Goal: Check status: Check status

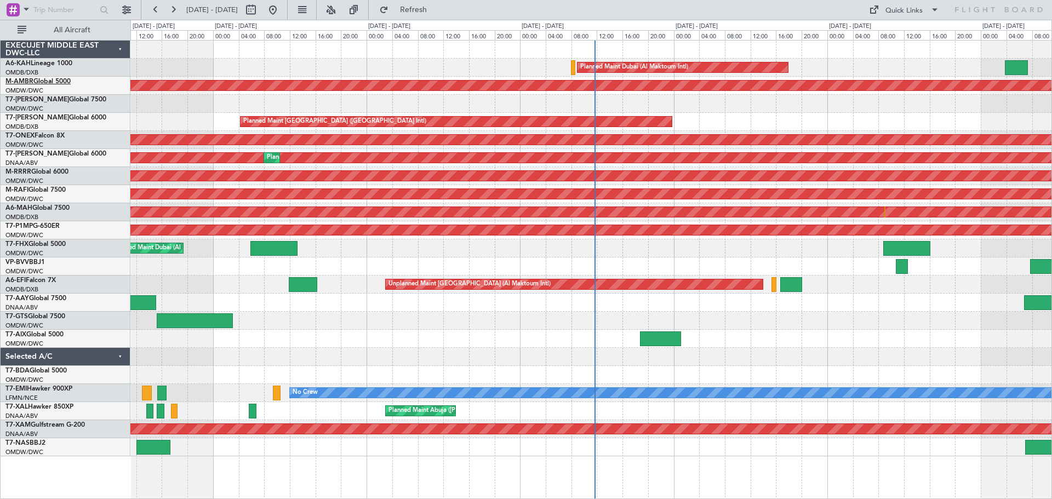
click at [37, 81] on link "M-AMBR Global 5000" at bounding box center [37, 81] width 65 height 7
click at [179, 13] on button at bounding box center [173, 10] width 18 height 18
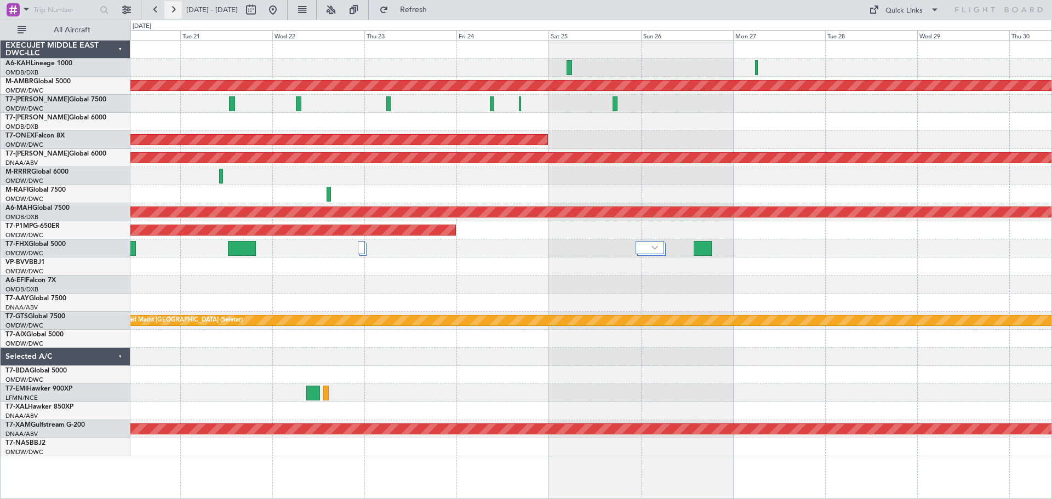
click at [177, 9] on button at bounding box center [173, 10] width 18 height 18
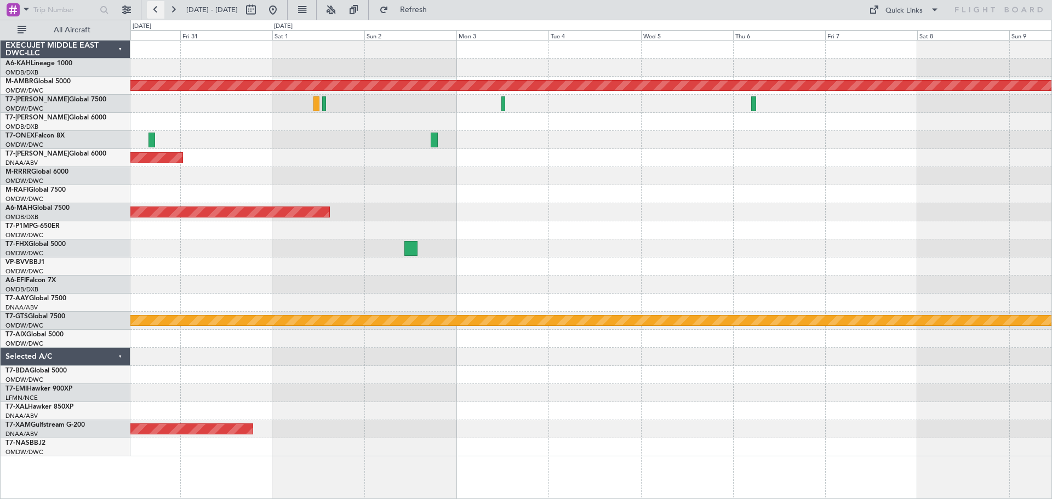
drag, startPoint x: 151, startPoint y: 8, endPoint x: 136, endPoint y: 0, distance: 16.9
click at [150, 8] on button at bounding box center [156, 10] width 18 height 18
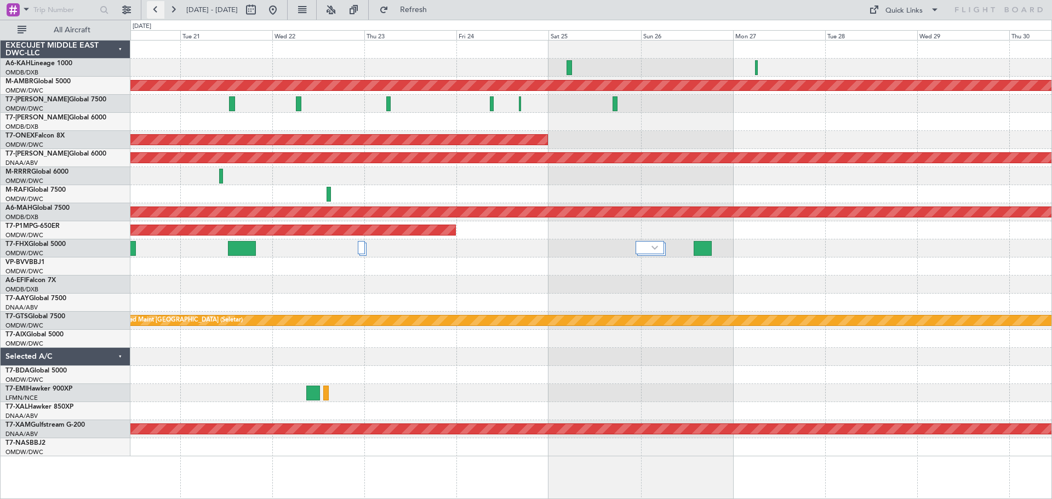
click at [152, 13] on button at bounding box center [156, 10] width 18 height 18
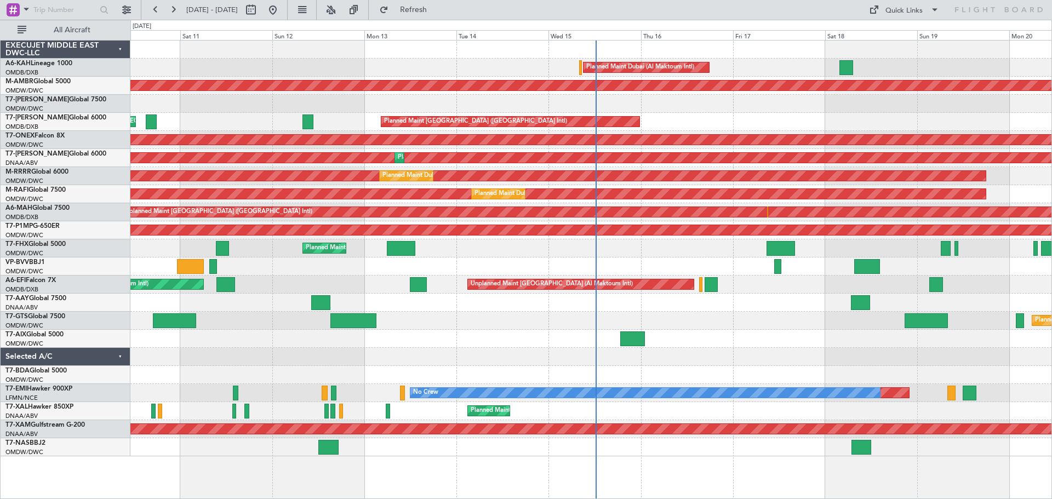
click at [784, 68] on div "Planned Maint Dubai (Al Maktoum Intl)" at bounding box center [590, 68] width 921 height 18
